Goal: Task Accomplishment & Management: Manage account settings

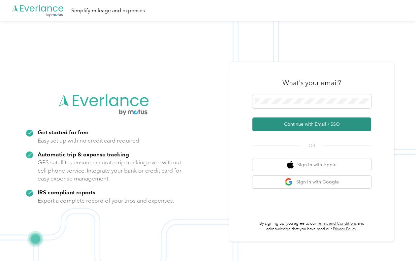
click at [314, 122] on button "Continue with Email / SSO" at bounding box center [311, 124] width 119 height 14
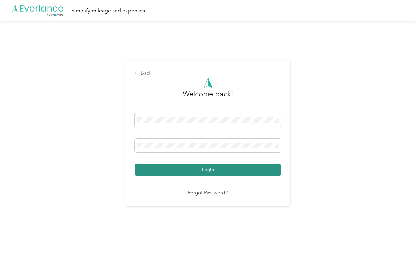
click at [206, 171] on button "Login" at bounding box center [208, 170] width 146 height 12
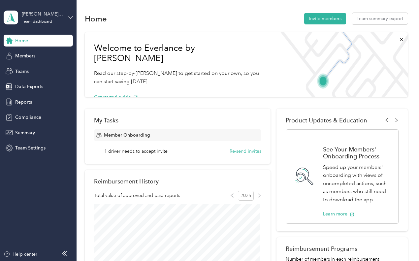
click at [71, 16] on icon at bounding box center [70, 17] width 5 height 5
click at [33, 69] on div "Personal dashboard" at bounding box center [31, 68] width 42 height 7
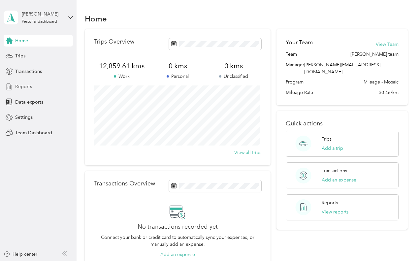
click at [17, 84] on span "Reports" at bounding box center [23, 86] width 17 height 7
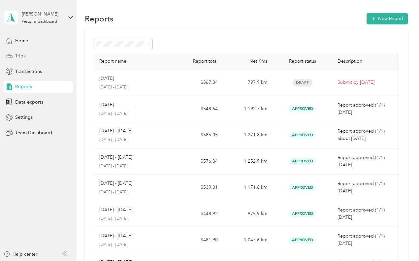
click at [21, 56] on span "Trips" at bounding box center [20, 55] width 10 height 7
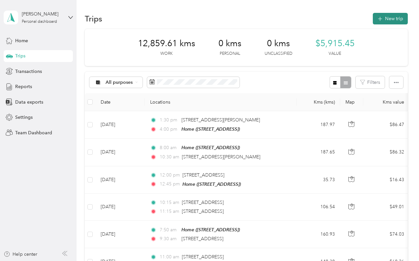
click at [380, 21] on span "button" at bounding box center [379, 19] width 5 height 6
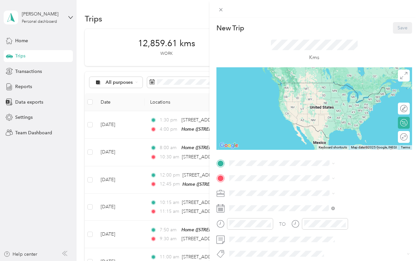
click at [322, 197] on span "[STREET_ADDRESS]" at bounding box center [332, 195] width 42 height 6
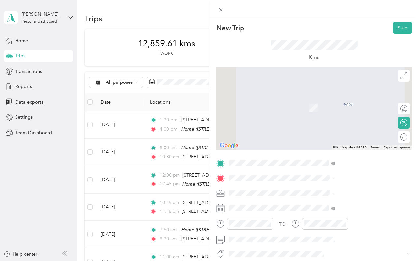
click at [333, 125] on span "[STREET_ADDRESS]" at bounding box center [332, 122] width 42 height 6
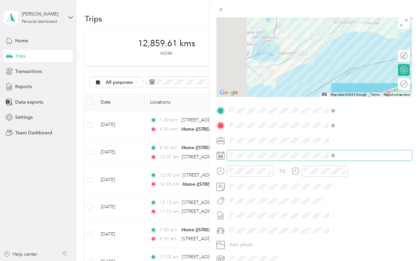
scroll to position [66, 0]
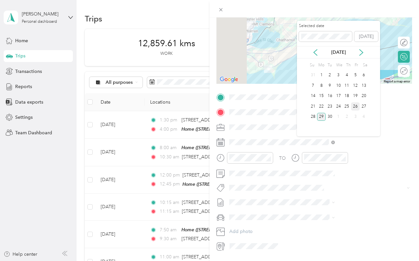
click at [355, 108] on div "26" at bounding box center [355, 106] width 9 height 8
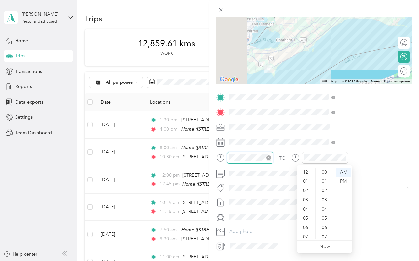
scroll to position [40, 0]
click at [307, 207] on div "08" at bounding box center [306, 206] width 16 height 9
click at [322, 170] on div "00" at bounding box center [325, 171] width 16 height 9
click at [342, 171] on div "AM" at bounding box center [343, 171] width 16 height 9
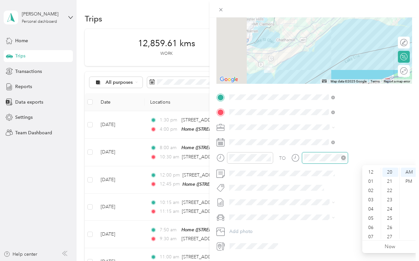
scroll to position [40, 0]
click at [372, 224] on div "10" at bounding box center [371, 224] width 16 height 9
click at [388, 172] on div "00" at bounding box center [390, 171] width 16 height 9
click at [406, 171] on div "AM" at bounding box center [409, 171] width 16 height 9
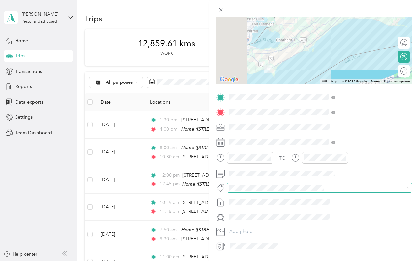
click at [317, 183] on span at bounding box center [319, 187] width 185 height 9
click at [321, 260] on div "New Trip Save This trip cannot be edited because it is either under review, app…" at bounding box center [207, 261] width 415 height 0
click at [312, 221] on span "[DATE]" at bounding box center [306, 224] width 15 height 7
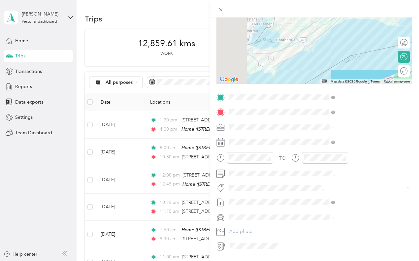
click at [319, 224] on li "Toyota Rav4" at bounding box center [352, 229] width 110 height 12
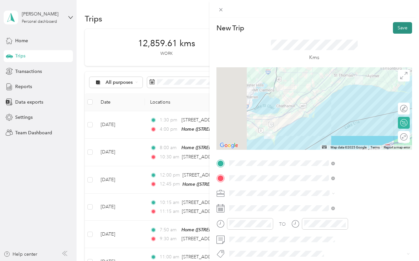
click at [398, 28] on button "Save" at bounding box center [402, 28] width 19 height 12
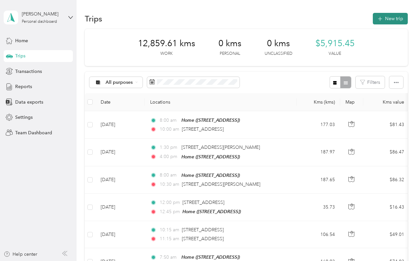
click at [384, 18] on button "New trip" at bounding box center [390, 19] width 35 height 12
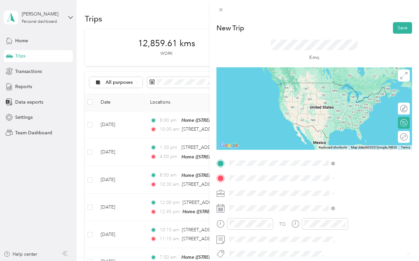
click at [327, 113] on span "[STREET_ADDRESS]" at bounding box center [332, 110] width 42 height 6
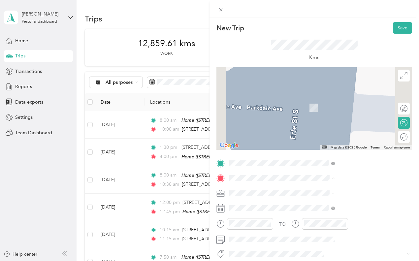
click at [331, 210] on span "[STREET_ADDRESS]" at bounding box center [332, 212] width 42 height 6
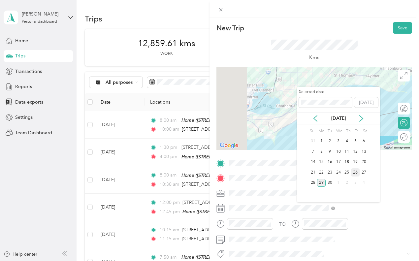
click at [355, 171] on div "26" at bounding box center [355, 172] width 9 height 8
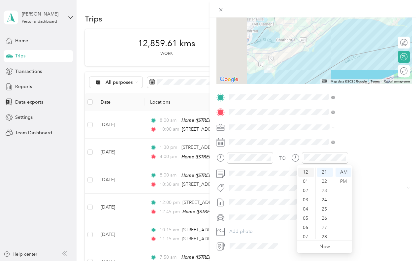
click at [308, 172] on div "12" at bounding box center [306, 171] width 16 height 9
click at [322, 171] on div "00" at bounding box center [325, 171] width 16 height 9
click at [342, 181] on div "PM" at bounding box center [343, 181] width 16 height 9
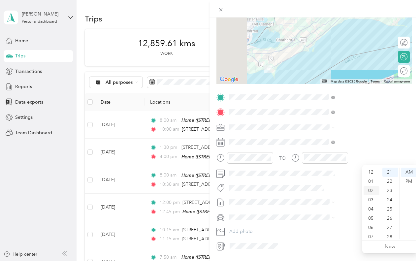
click at [370, 191] on div "02" at bounding box center [371, 190] width 16 height 9
click at [386, 171] on div "00" at bounding box center [390, 171] width 16 height 9
click at [409, 178] on div "PM" at bounding box center [409, 181] width 16 height 9
click at [321, 200] on span "Metro On" at bounding box center [314, 198] width 17 height 6
click at [314, 224] on span "[DATE]" at bounding box center [306, 225] width 15 height 7
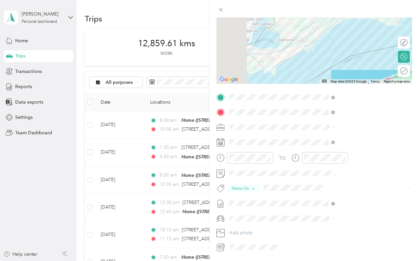
click at [320, 229] on span "Toyota Rav4" at bounding box center [313, 229] width 25 height 6
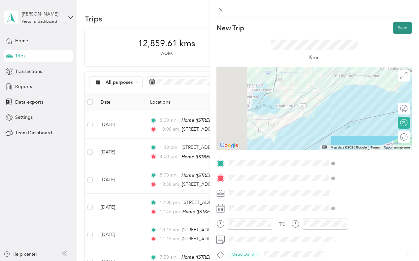
click at [394, 29] on button "Save" at bounding box center [402, 28] width 19 height 12
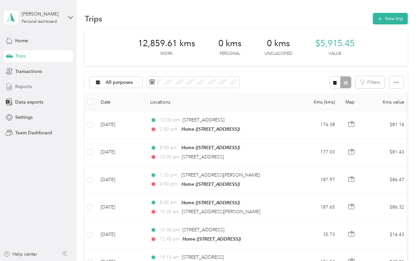
click at [24, 86] on span "Reports" at bounding box center [23, 86] width 17 height 7
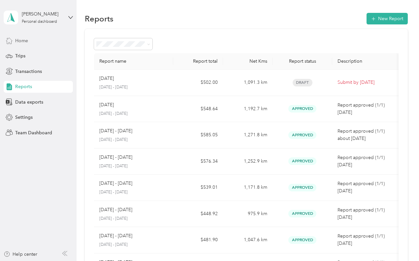
click at [22, 41] on span "Home" at bounding box center [21, 40] width 13 height 7
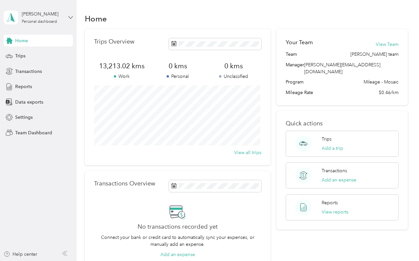
click at [69, 17] on icon at bounding box center [71, 17] width 4 height 2
click at [23, 87] on div "Log out" at bounding box center [91, 84] width 167 height 12
